Goal: Communication & Community: Answer question/provide support

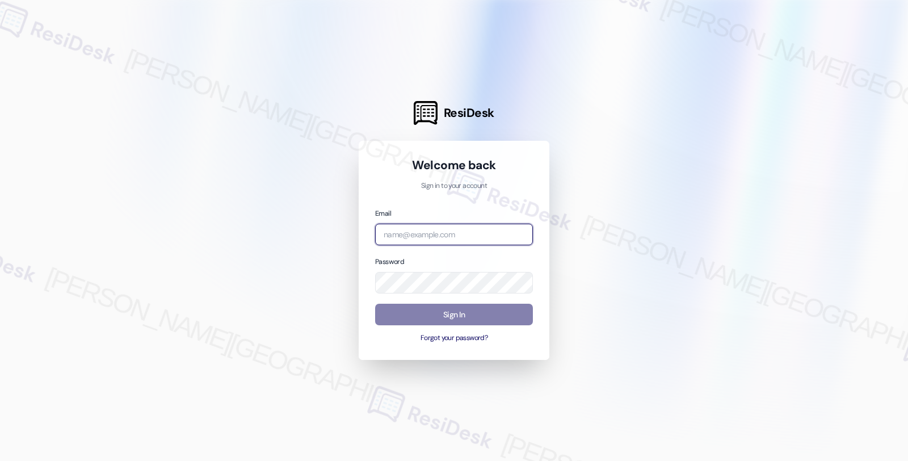
click at [444, 237] on input "email" at bounding box center [454, 235] width 158 height 22
type input "automated-surveys-root_management-fides.[PERSON_NAME]@root_[DOMAIN_NAME]"
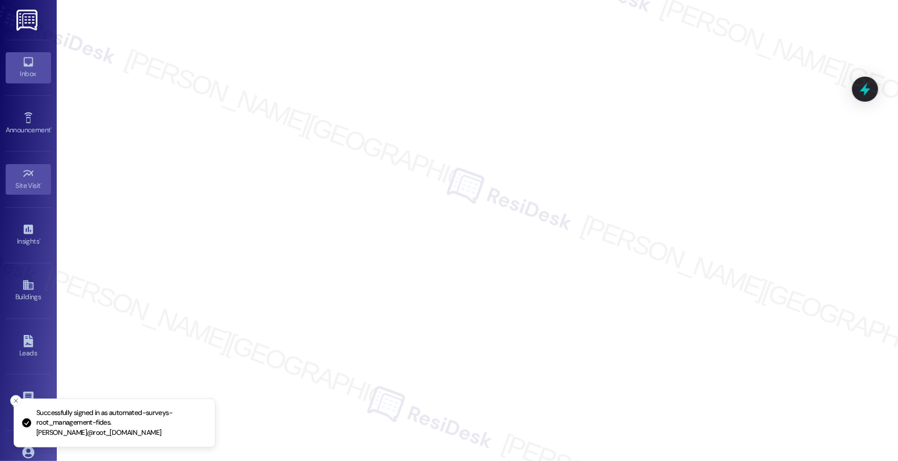
click at [31, 67] on icon at bounding box center [28, 62] width 12 height 12
